Goal: Find specific page/section: Find specific page/section

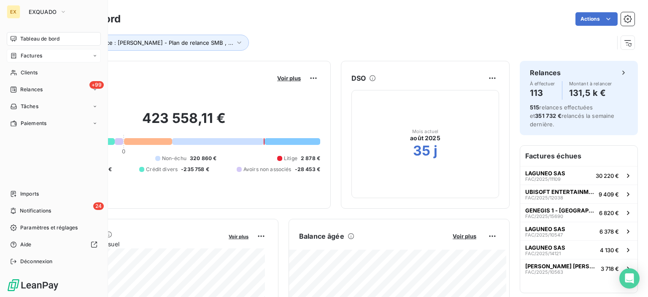
click at [25, 57] on span "Factures" at bounding box center [32, 56] width 22 height 8
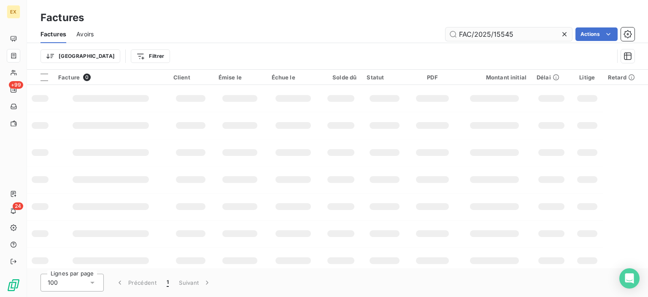
drag, startPoint x: 542, startPoint y: 33, endPoint x: 451, endPoint y: 34, distance: 91.1
click at [451, 34] on input "FAC/2025/15545" at bounding box center [509, 34] width 127 height 14
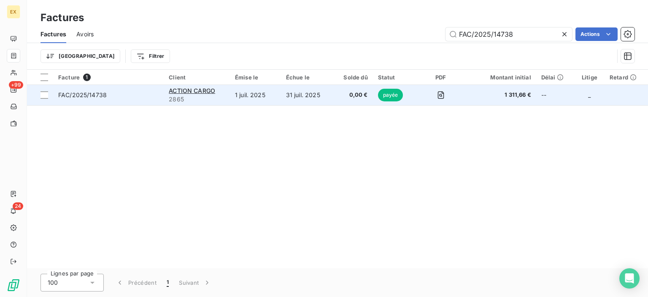
type input "FAC/2025/14738"
click at [100, 97] on span "FAC/2025/14738" at bounding box center [82, 94] width 49 height 7
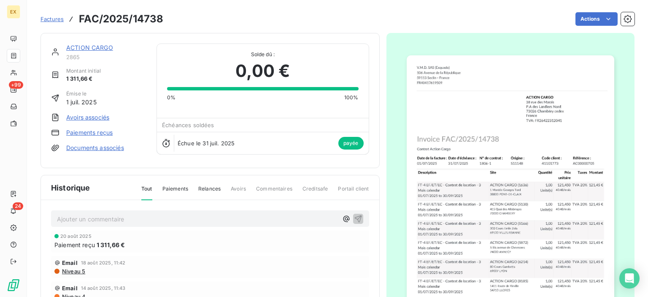
click at [100, 44] on link "ACTION CARGO" at bounding box center [89, 47] width 47 height 7
